Goal: Information Seeking & Learning: Learn about a topic

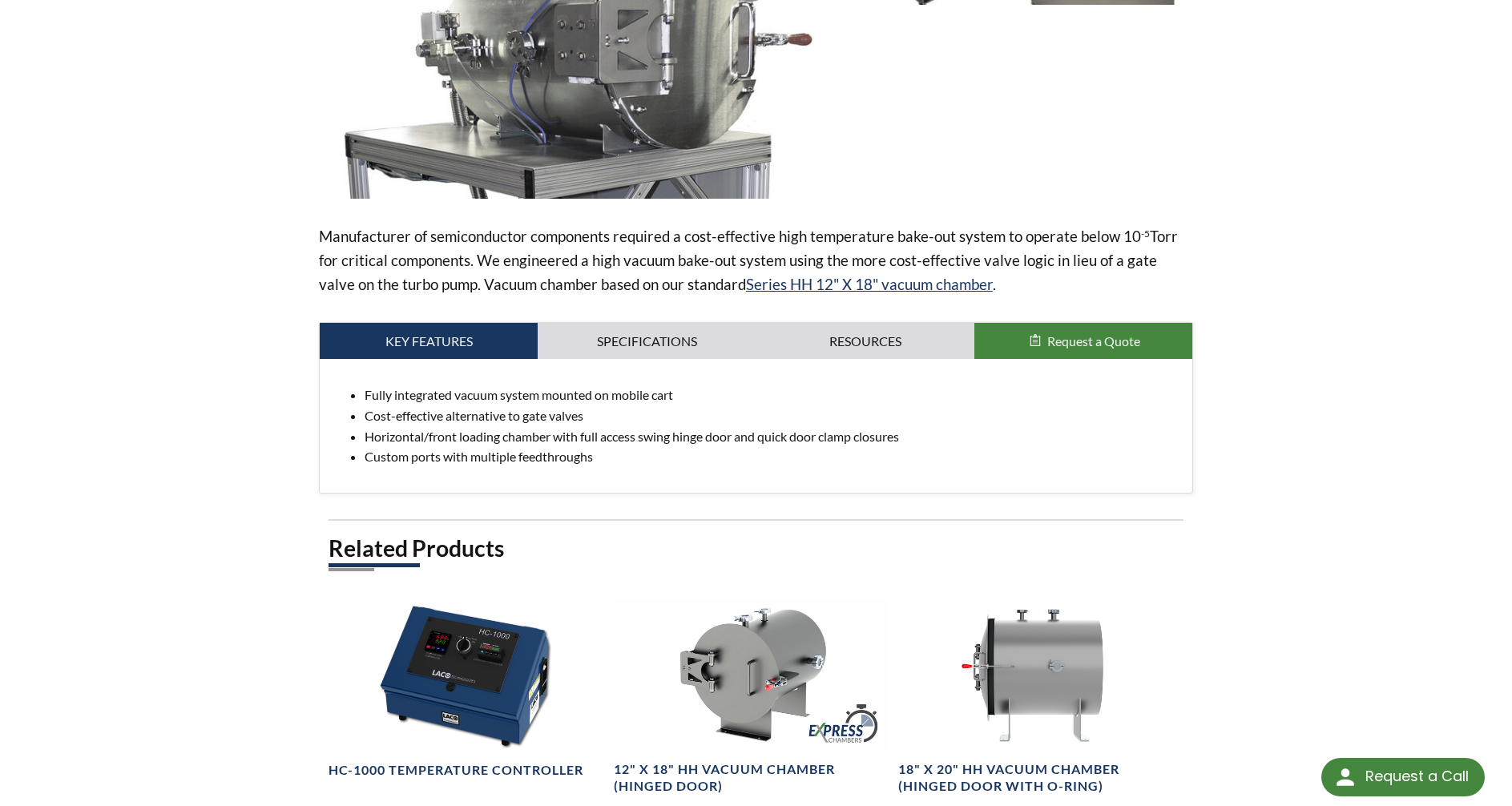
scroll to position [401, 0]
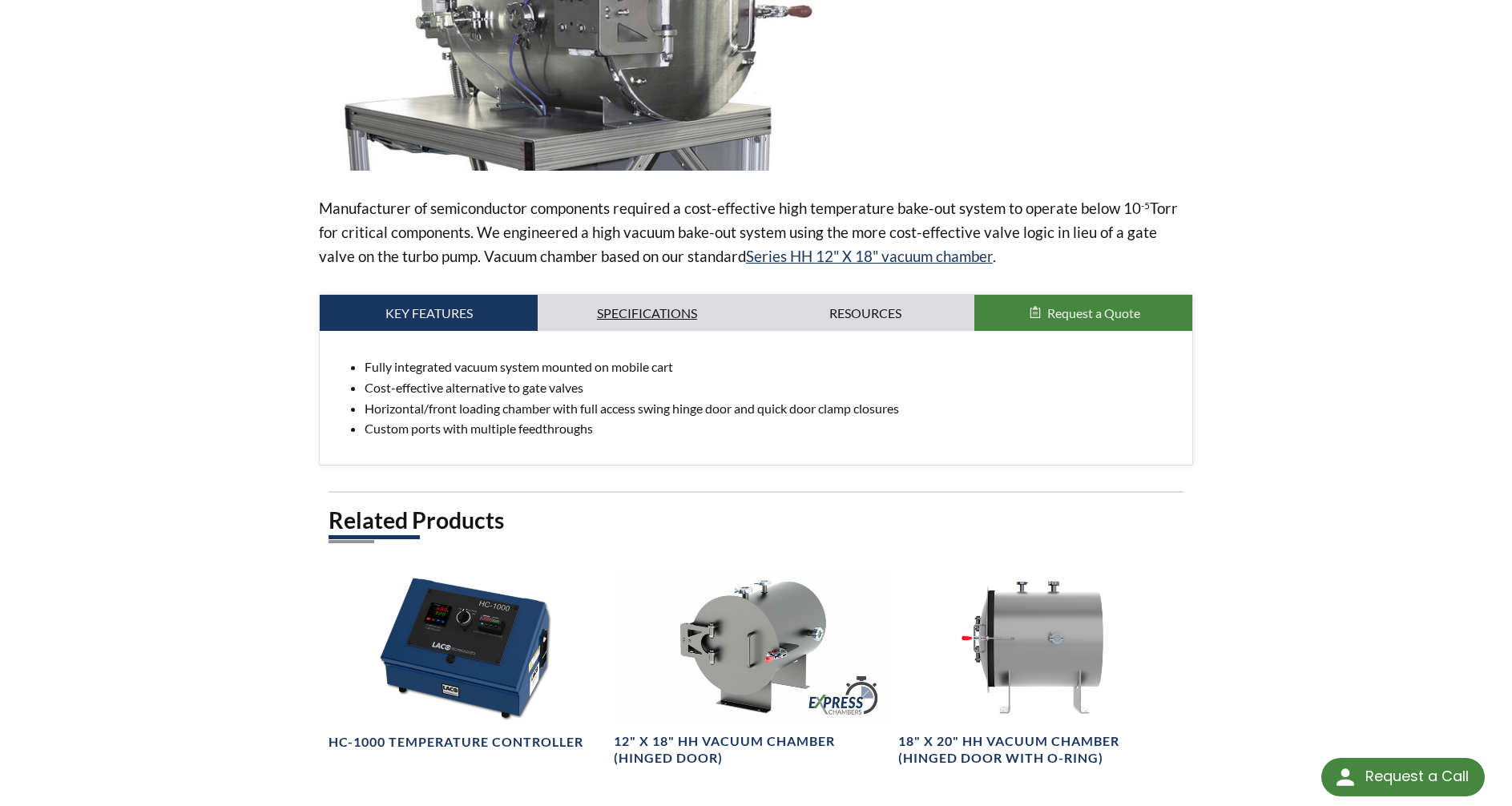
click at [670, 306] on link "Specifications" at bounding box center [646, 313] width 218 height 36
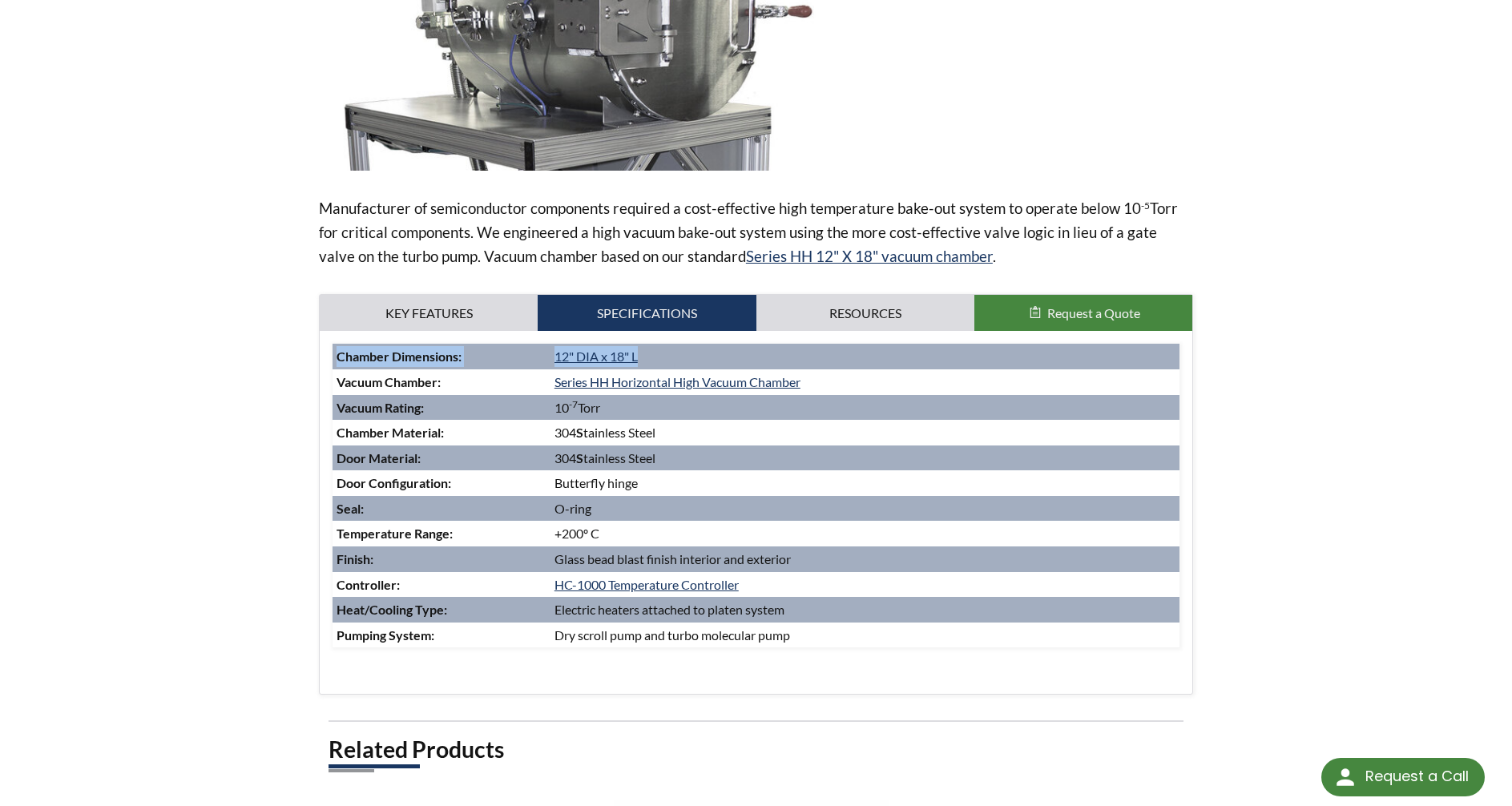
drag, startPoint x: 559, startPoint y: 358, endPoint x: 655, endPoint y: 357, distance: 96.0
click at [655, 357] on tr "Chamber Dimensions: 12" DIA x 18" L" at bounding box center [756, 356] width 847 height 25
drag, startPoint x: 626, startPoint y: 403, endPoint x: 550, endPoint y: 402, distance: 76.0
click at [551, 402] on td "10 -7 Torr" at bounding box center [866, 407] width 629 height 25
copy td "10 -7 Torr"
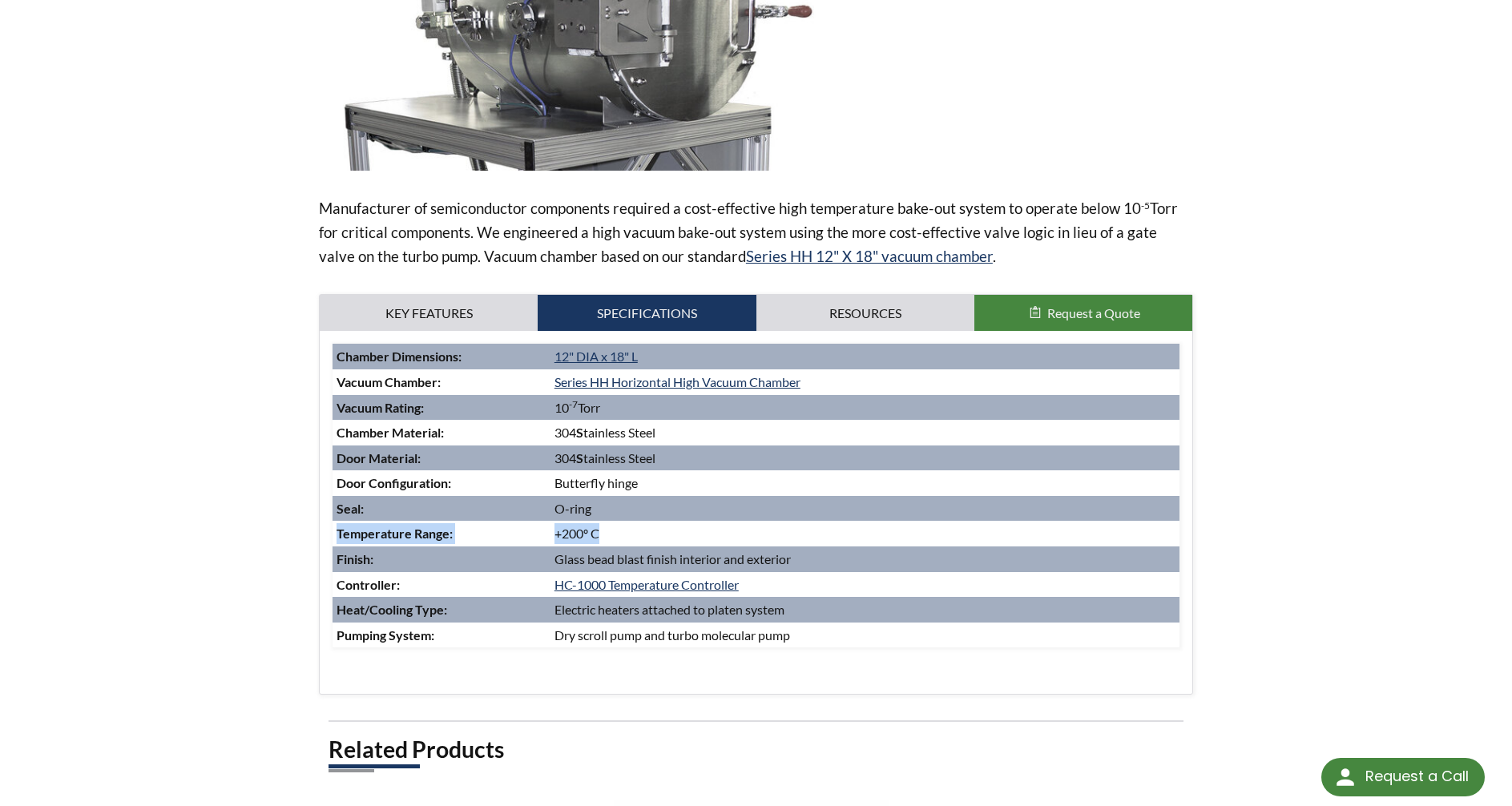
drag, startPoint x: 613, startPoint y: 531, endPoint x: 530, endPoint y: 535, distance: 83.1
click at [530, 535] on tr "Temperature Range: +200º C" at bounding box center [756, 533] width 847 height 25
copy tr "Temperature Range: +200º C"
click at [743, 527] on td "+200º C" at bounding box center [866, 533] width 629 height 25
drag, startPoint x: 631, startPoint y: 531, endPoint x: 557, endPoint y: 533, distance: 74.0
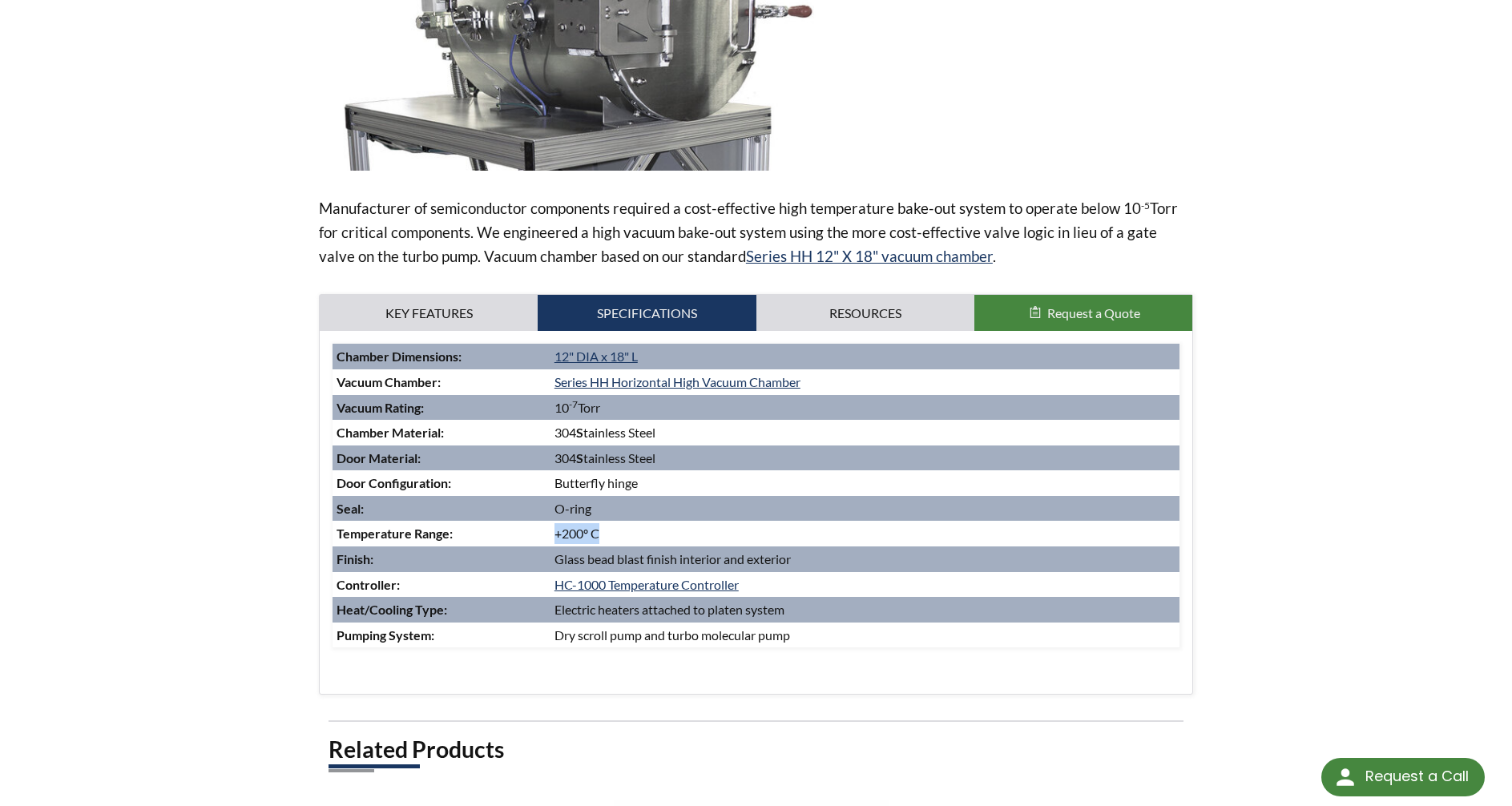
click at [557, 533] on td "+200º C" at bounding box center [866, 533] width 629 height 25
copy td "+200º C"
click at [629, 384] on link "Series HH Horizontal High Vacuum Chamber" at bounding box center [677, 382] width 246 height 15
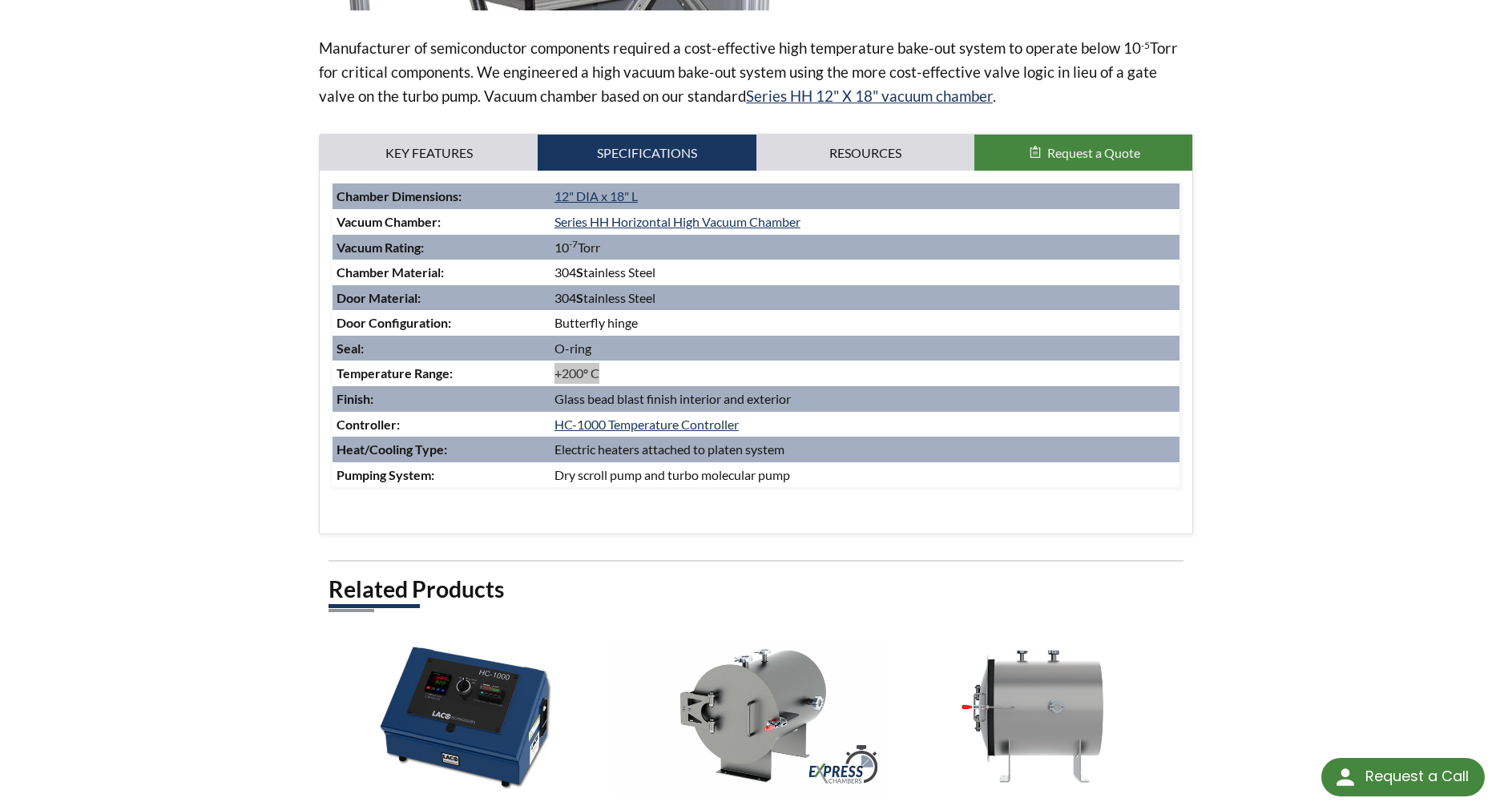
scroll to position [161, 0]
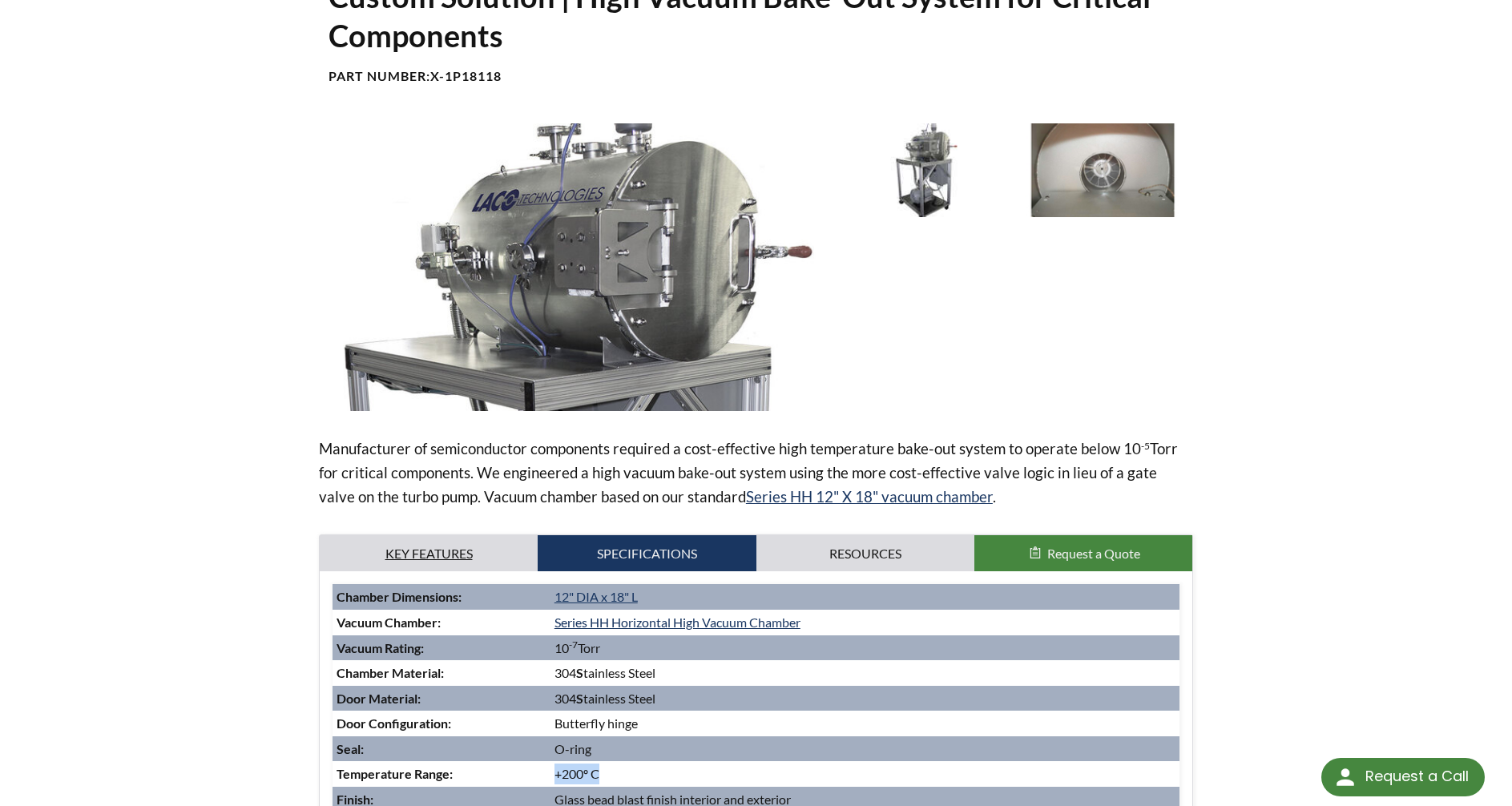
click at [409, 550] on link "Key Features" at bounding box center [428, 553] width 218 height 36
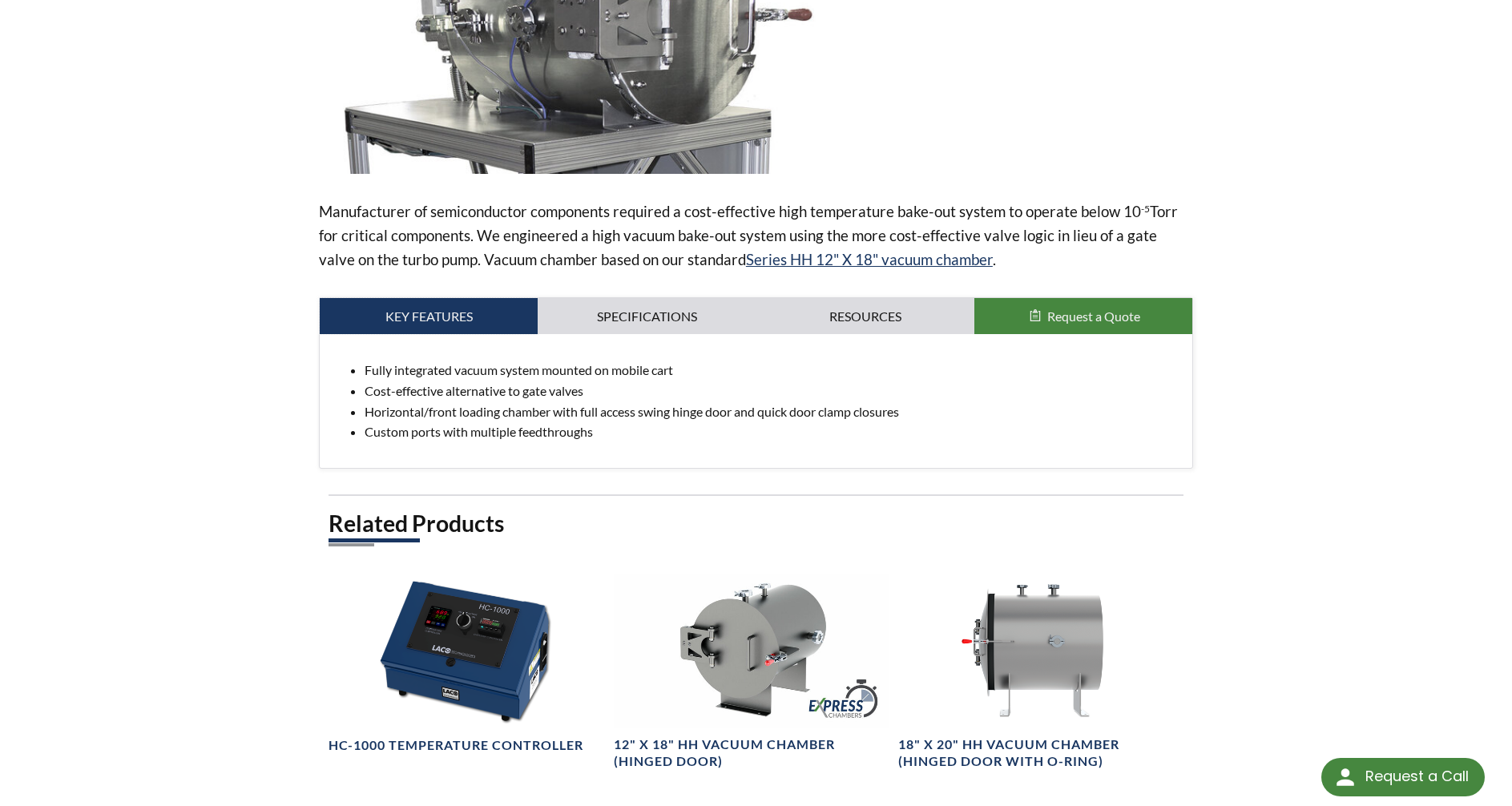
scroll to position [401, 0]
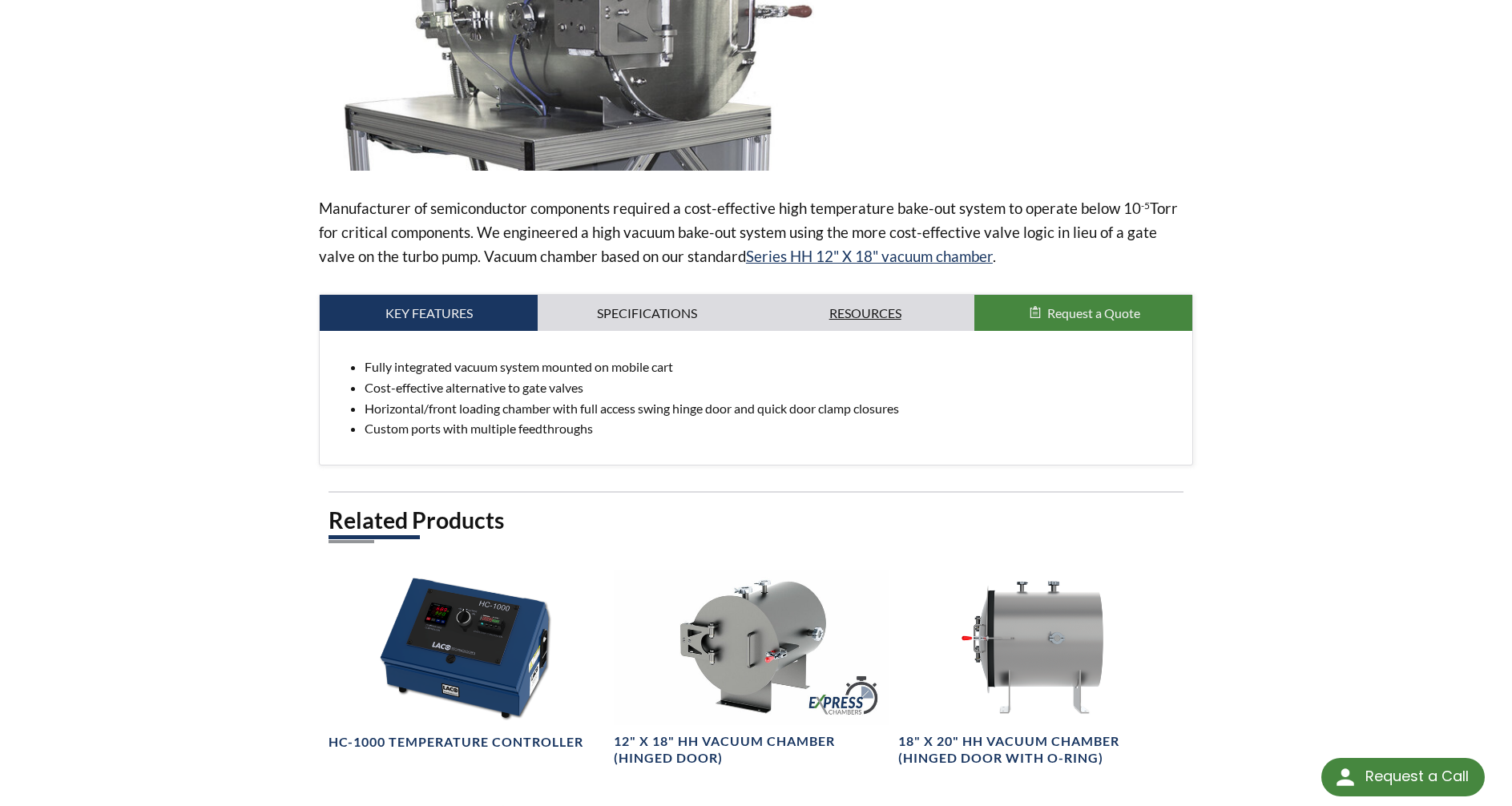
click at [855, 307] on link "Resources" at bounding box center [865, 313] width 218 height 36
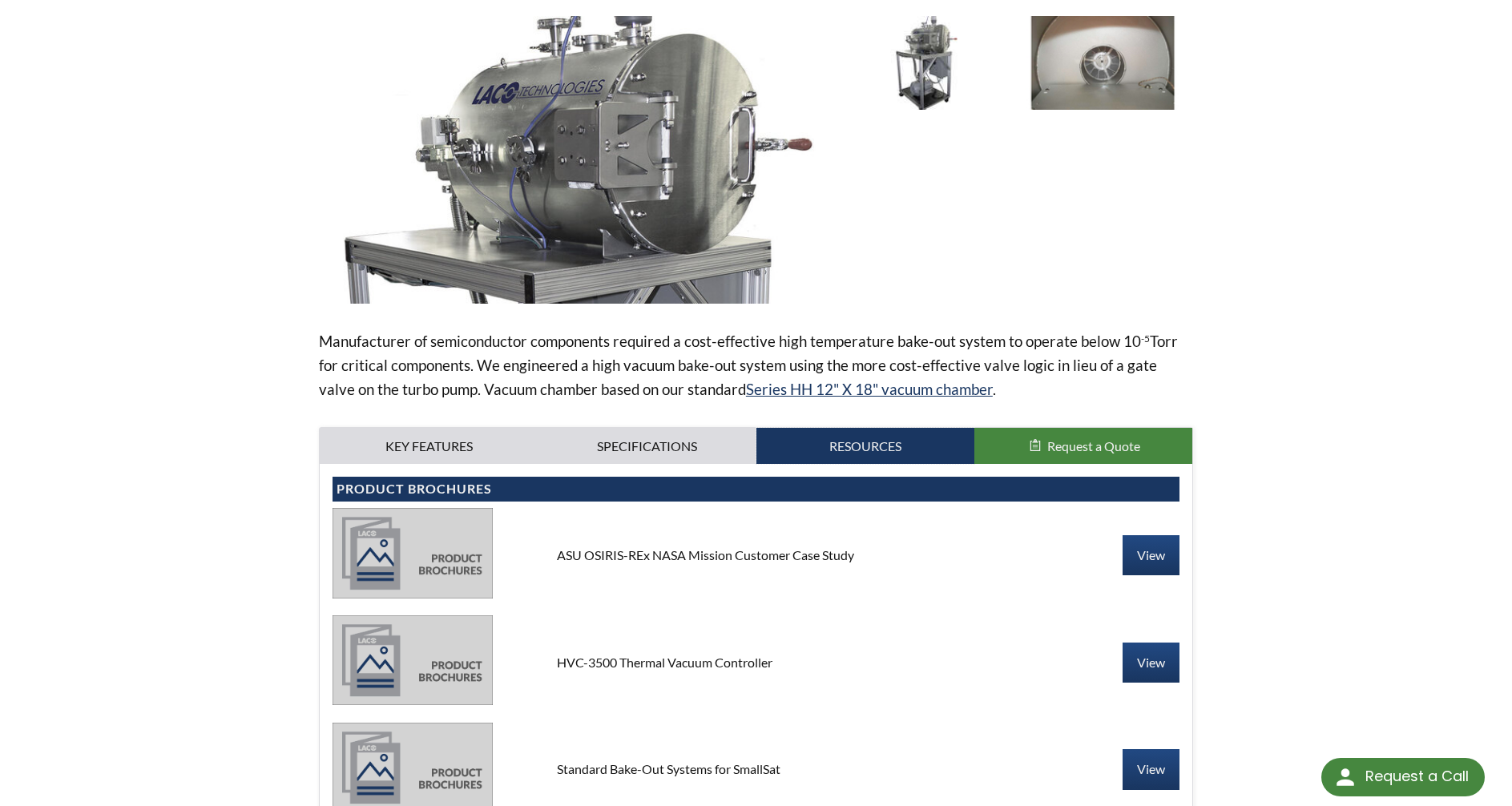
scroll to position [0, 0]
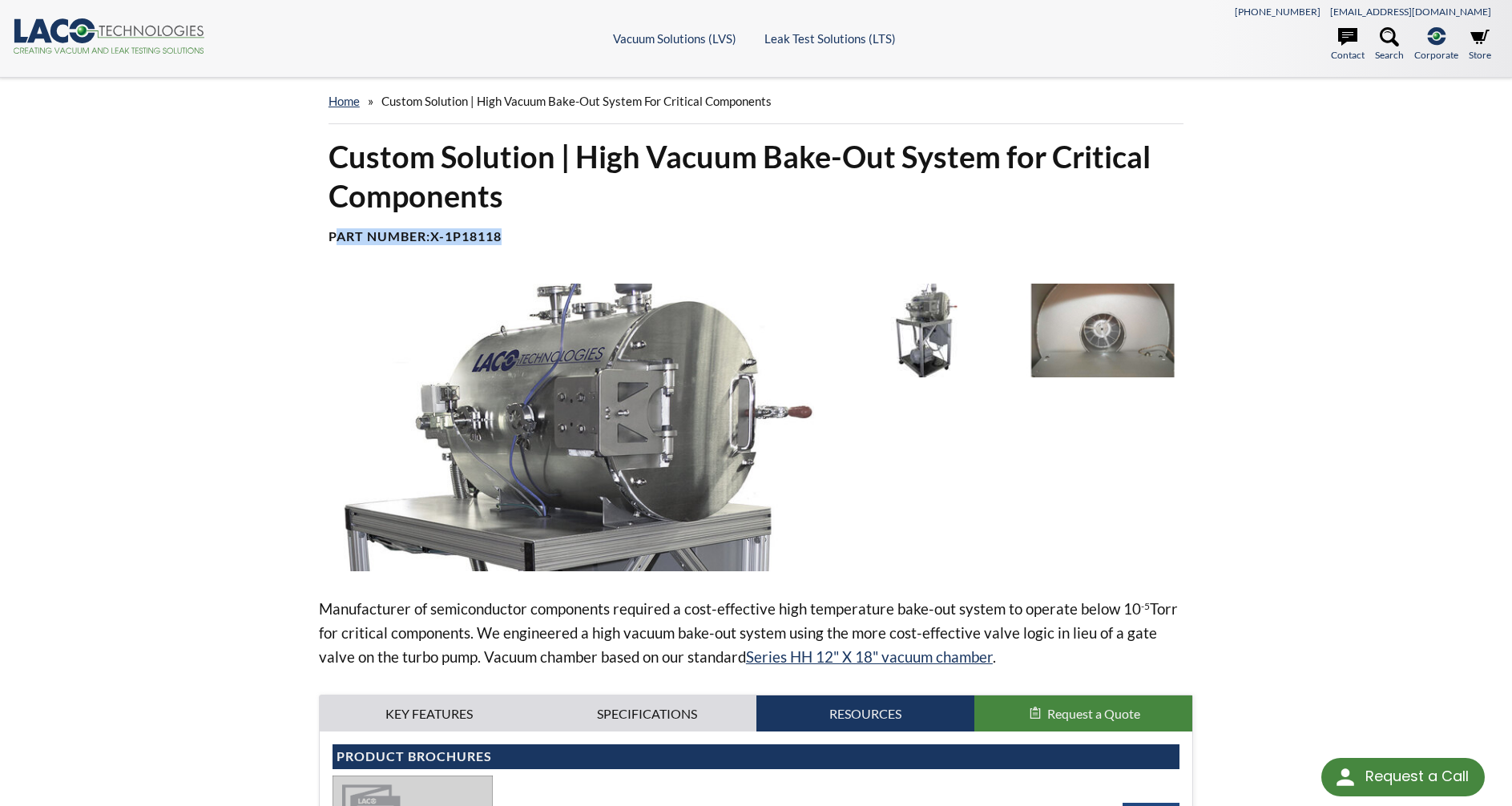
drag, startPoint x: 512, startPoint y: 235, endPoint x: 329, endPoint y: 242, distance: 183.1
click at [329, 242] on h4 "Part Number: X-1P18118" at bounding box center [756, 237] width 855 height 17
click at [423, 243] on h4 "Part Number: X-1P18118" at bounding box center [756, 237] width 855 height 17
drag, startPoint x: 432, startPoint y: 238, endPoint x: 515, endPoint y: 234, distance: 83.1
click at [515, 234] on h4 "Part Number: X-1P18118" at bounding box center [756, 237] width 855 height 17
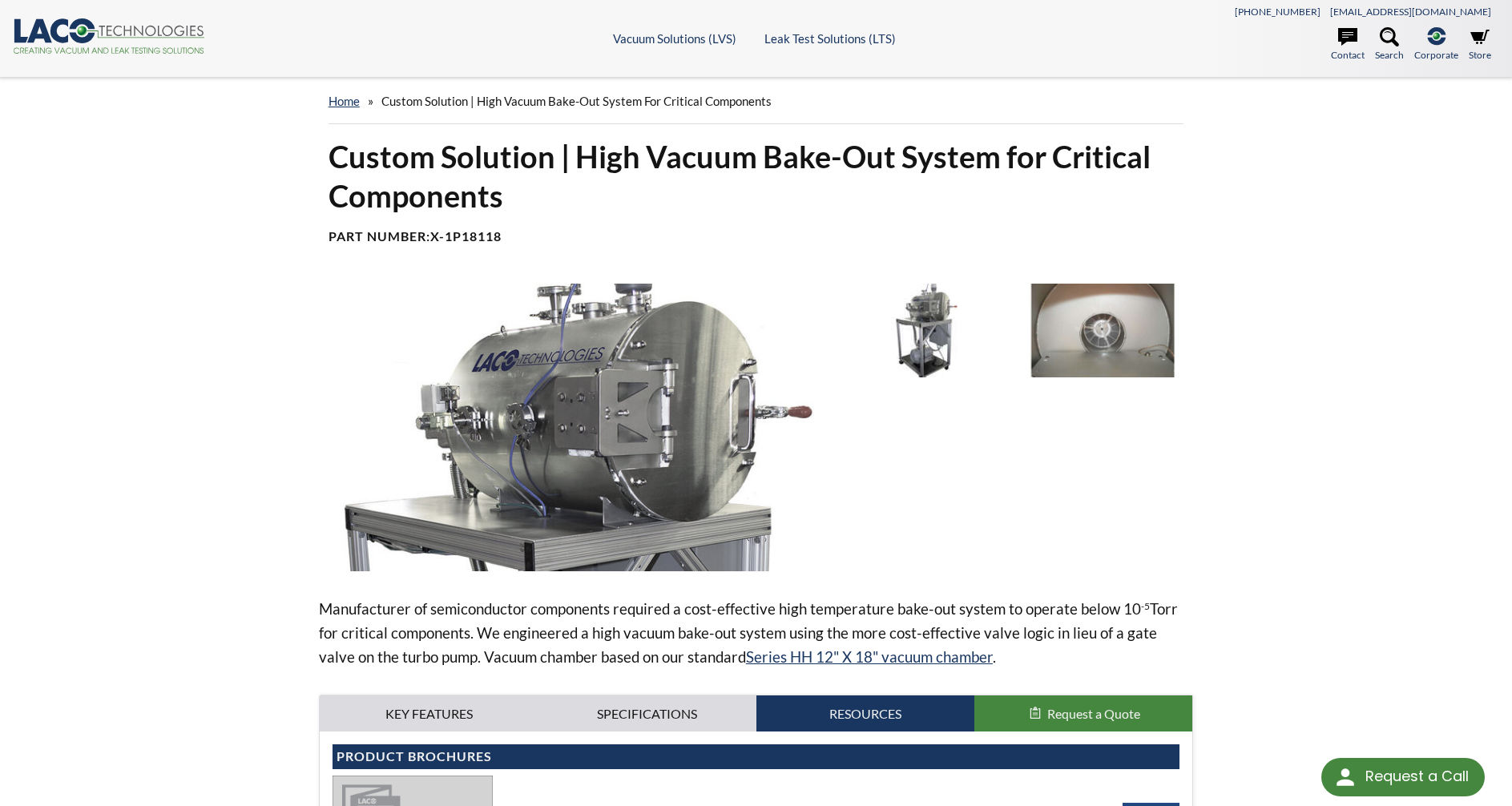
click at [516, 234] on h4 "Part Number: X-1P18118" at bounding box center [756, 237] width 855 height 17
drag, startPoint x: 471, startPoint y: 240, endPoint x: 431, endPoint y: 234, distance: 40.4
click at [438, 237] on b "X-1P18118" at bounding box center [466, 236] width 71 height 15
drag, startPoint x: 436, startPoint y: 233, endPoint x: 517, endPoint y: 233, distance: 81.0
click at [517, 233] on h4 "Part Number: X-1P18118" at bounding box center [756, 237] width 855 height 17
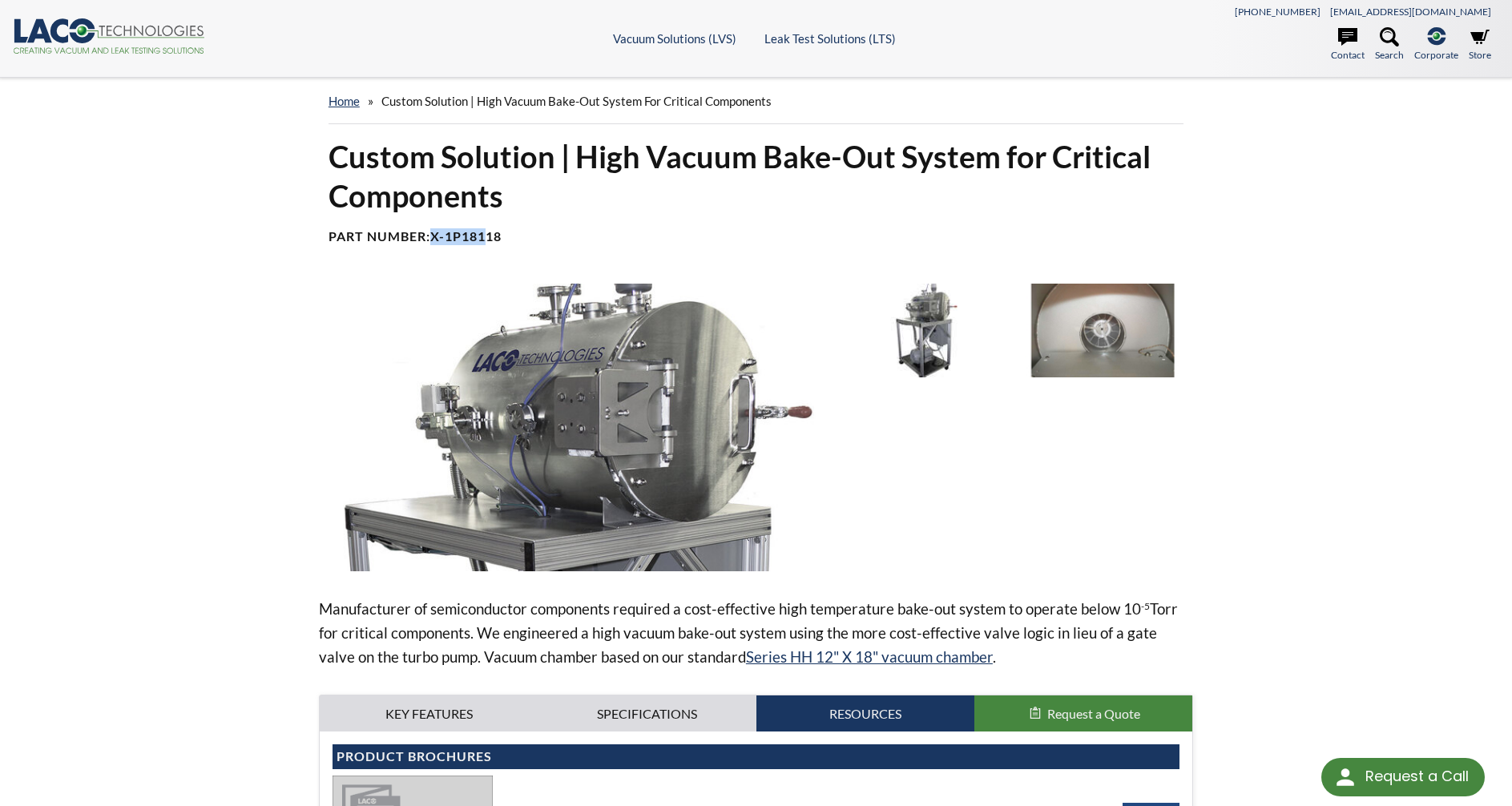
copy h4 "X-1P18118"
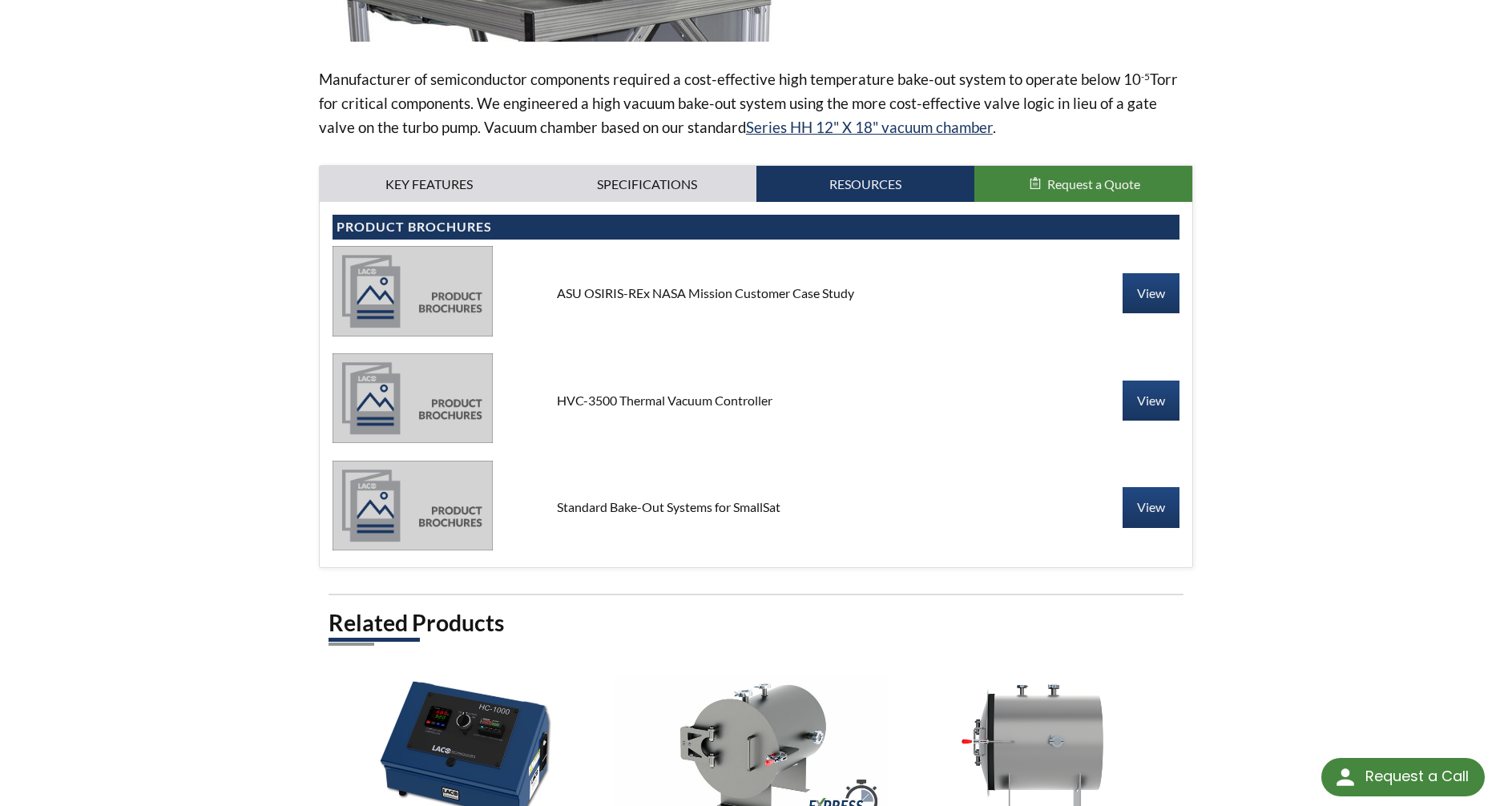
scroll to position [481, 0]
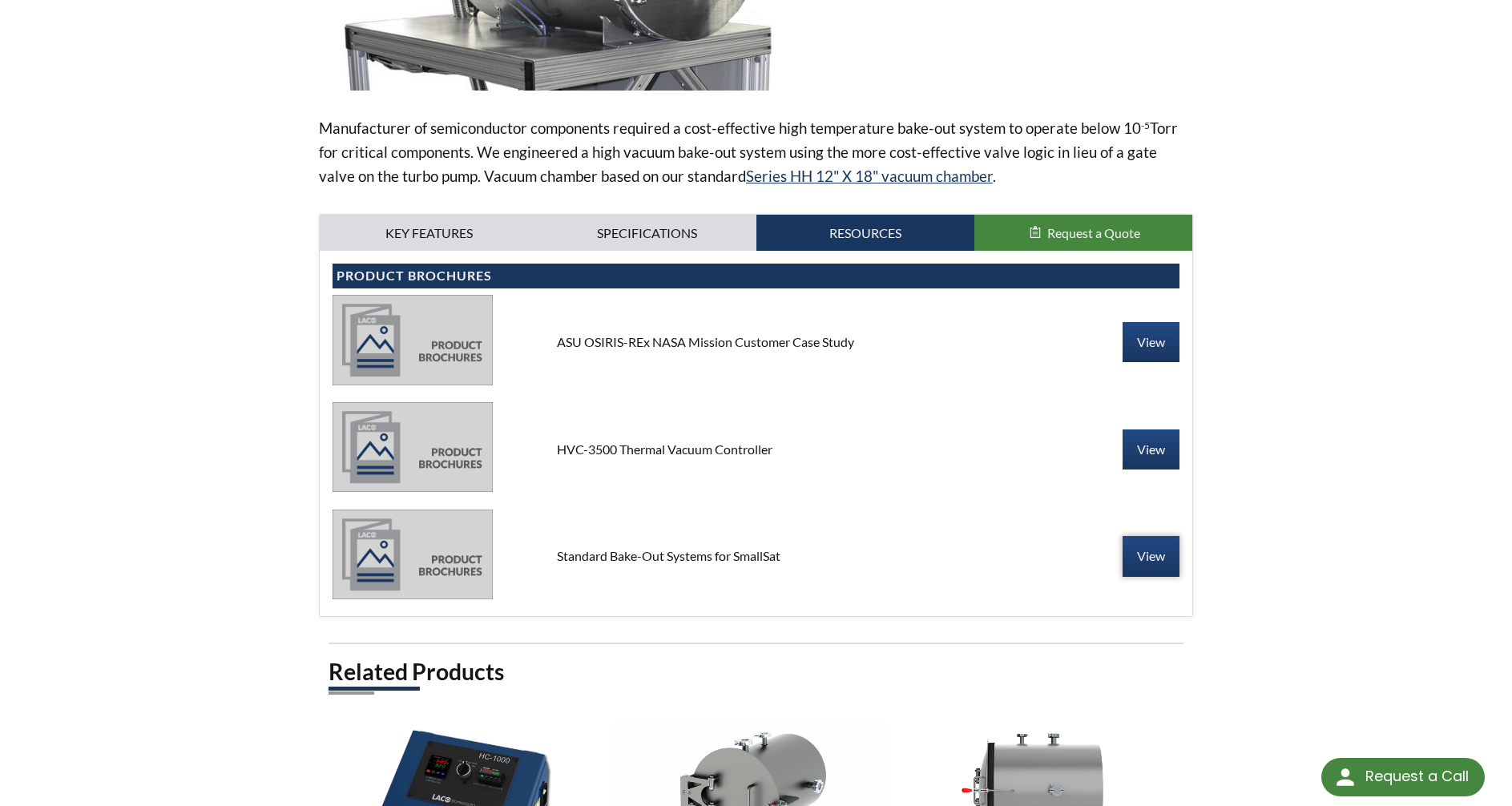
click at [1166, 565] on link "View" at bounding box center [1151, 556] width 57 height 40
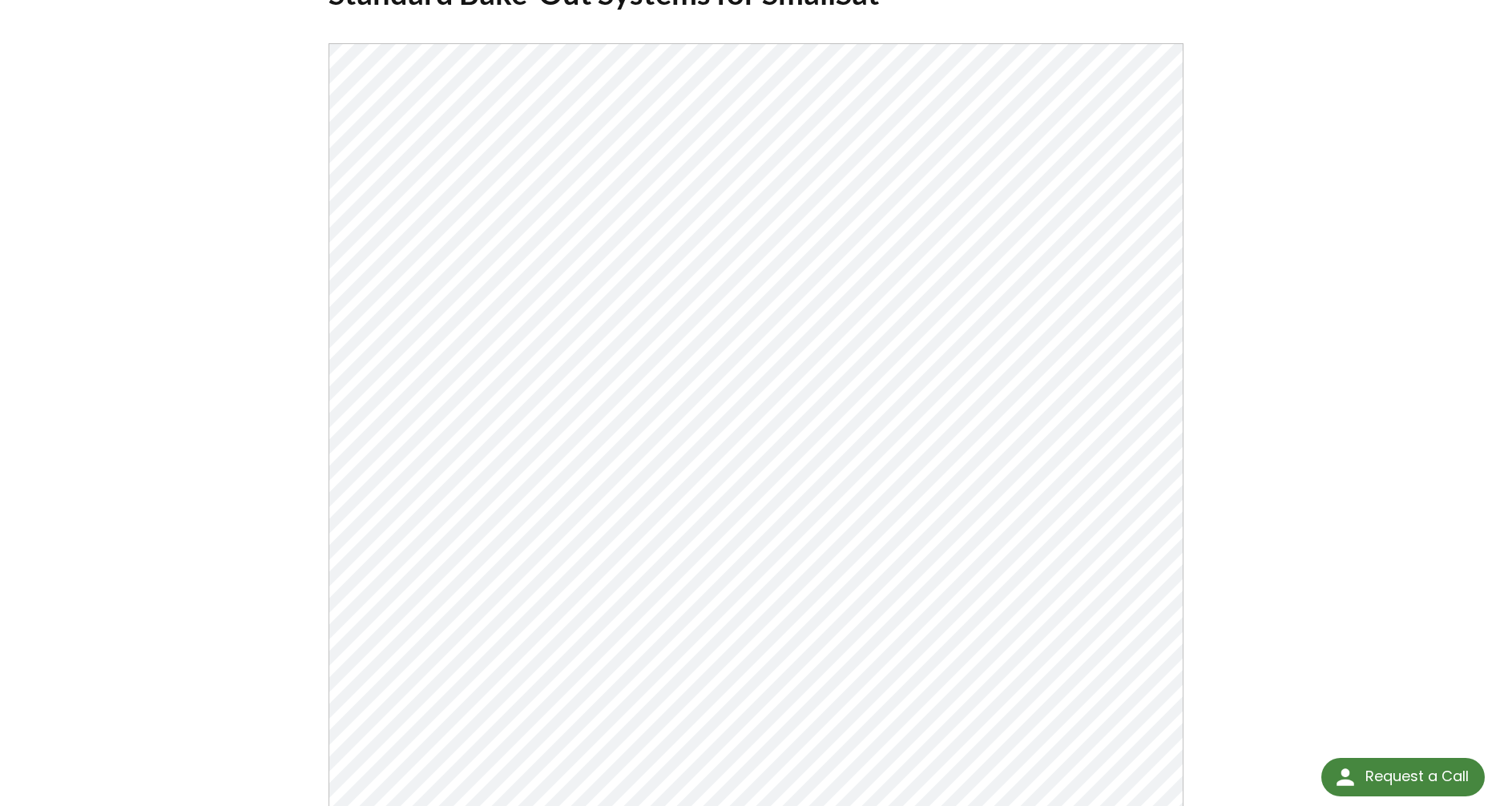
scroll to position [240, 0]
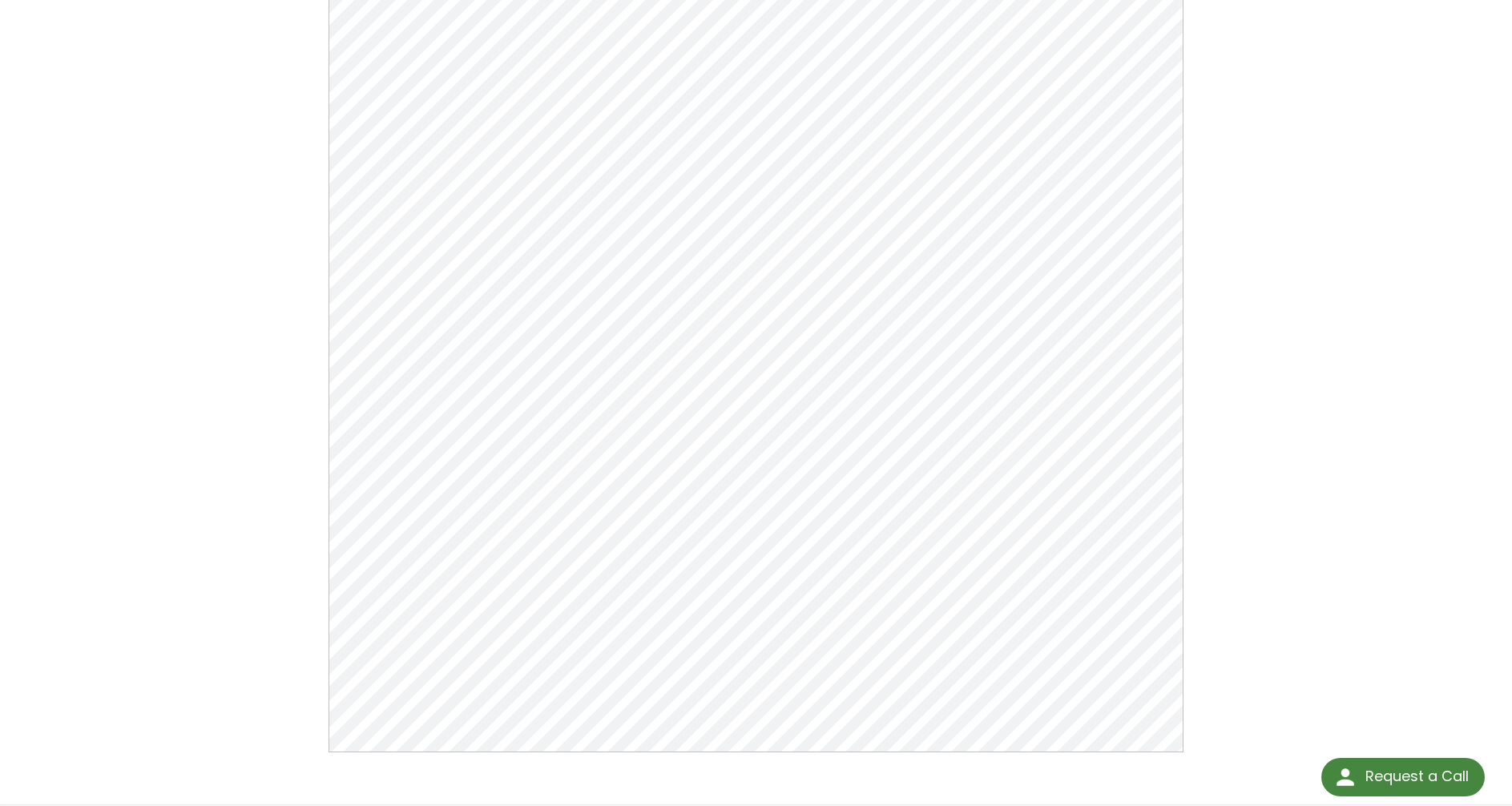
click at [1274, 341] on div "Standard Bake-Out Systems for SmallSat Click Here To Download" at bounding box center [756, 321] width 1512 height 968
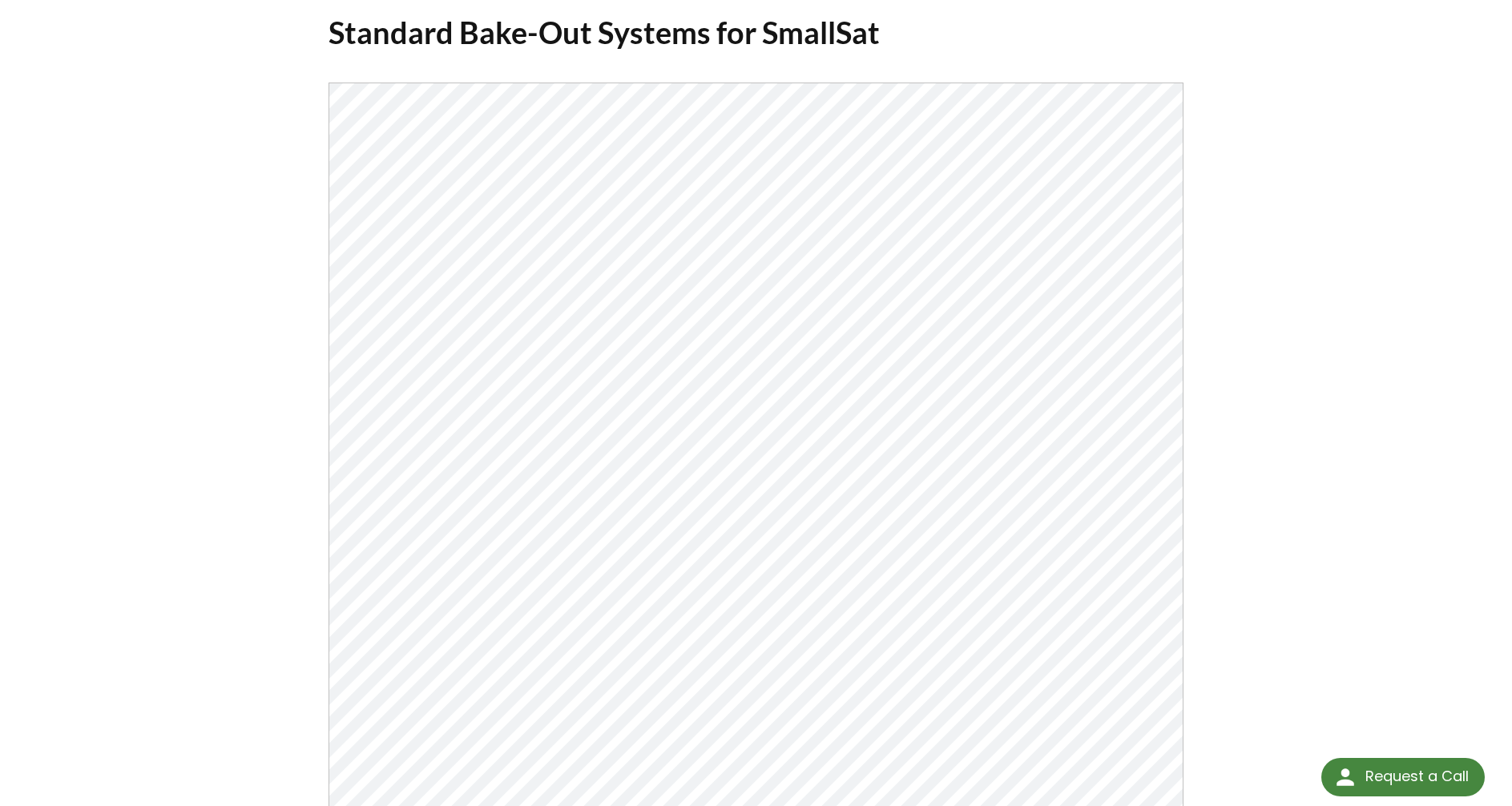
scroll to position [0, 0]
